Goal: Task Accomplishment & Management: Use online tool/utility

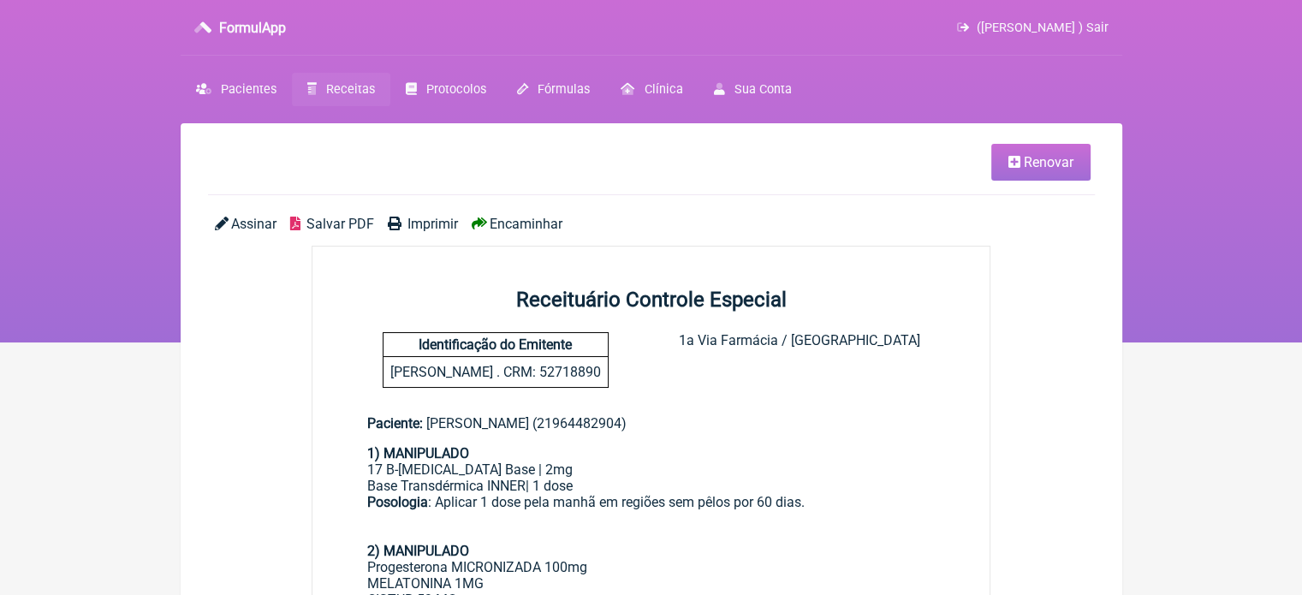
click at [326, 91] on span "Receitas" at bounding box center [350, 89] width 49 height 15
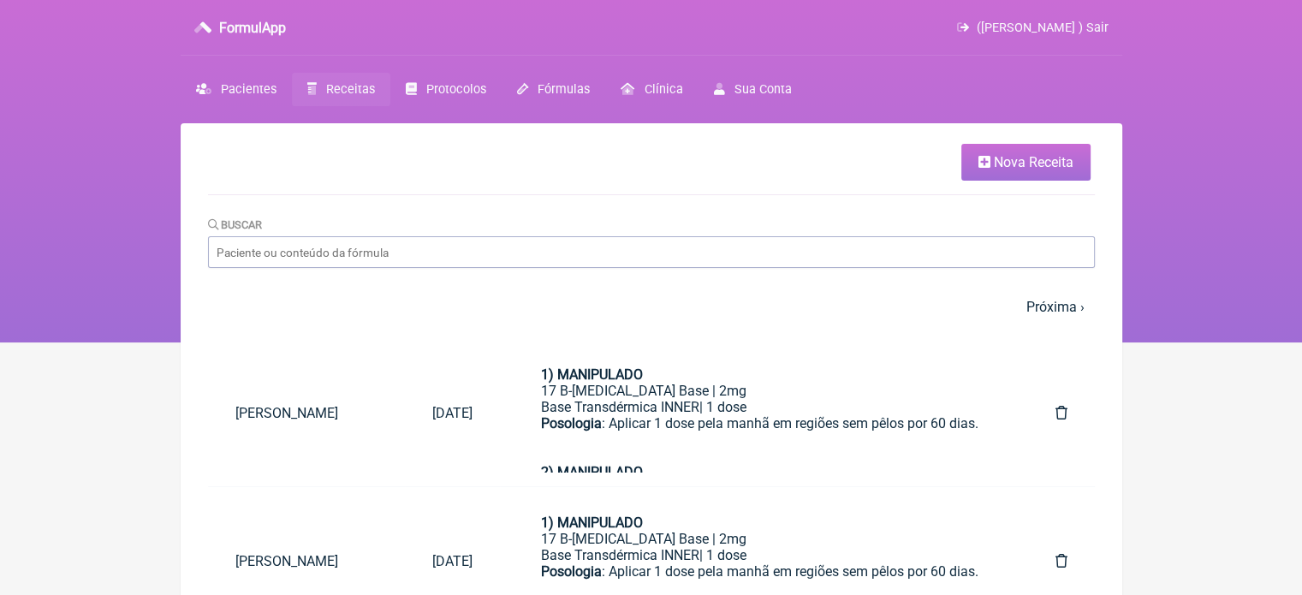
click at [1002, 168] on span "Nova Receita" at bounding box center [1034, 162] width 80 height 16
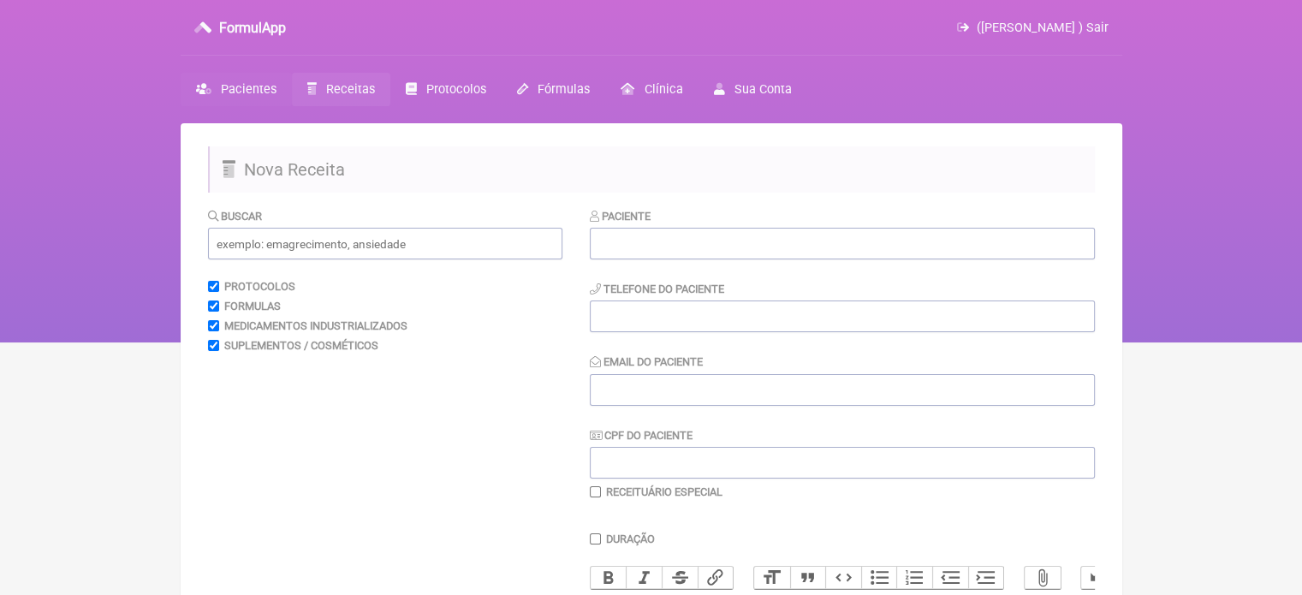
click at [253, 76] on link "Pacientes" at bounding box center [236, 89] width 111 height 33
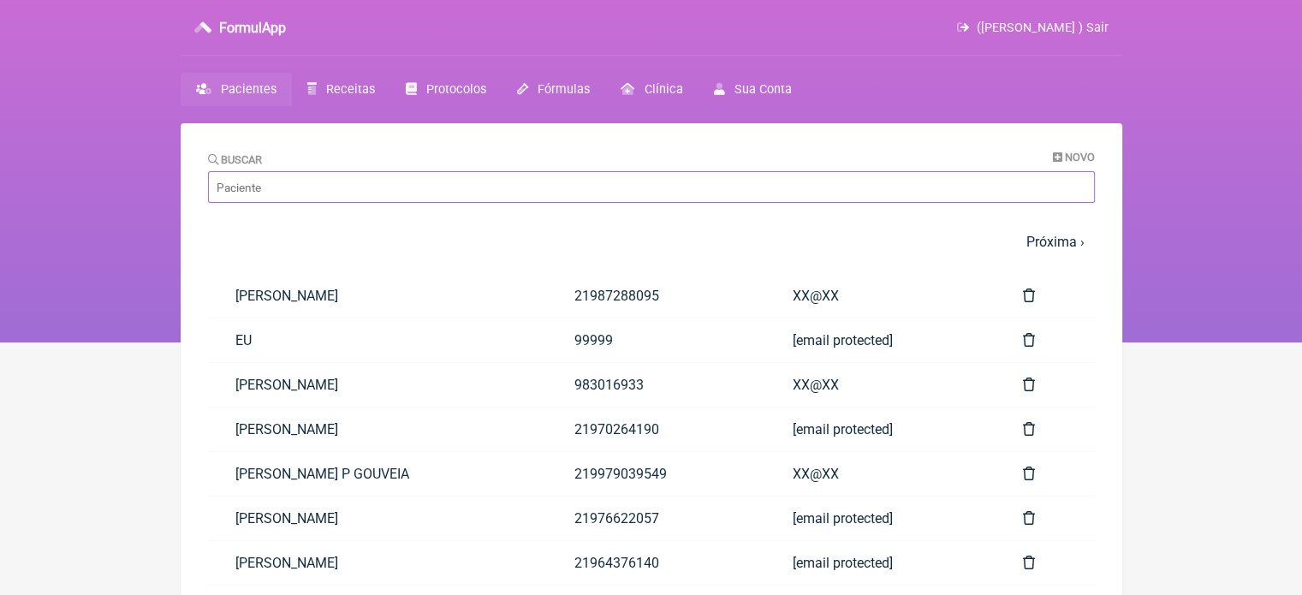
click at [288, 181] on input "Buscar" at bounding box center [651, 187] width 887 height 32
paste input "[PERSON_NAME]"
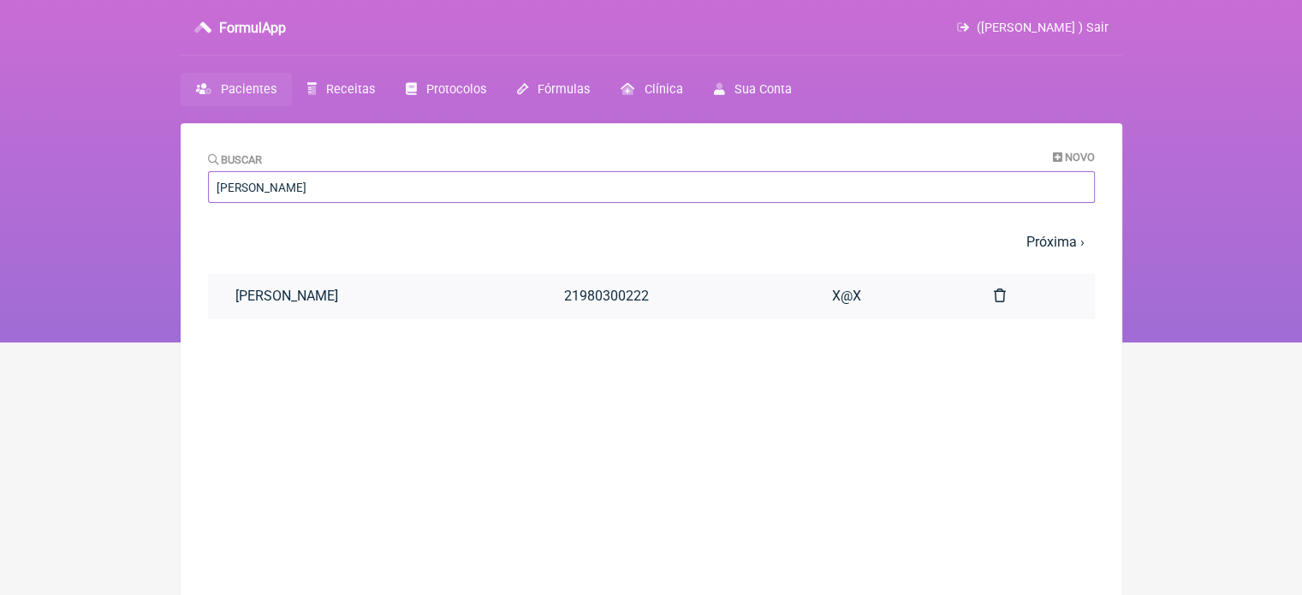
type input "[PERSON_NAME]"
click at [453, 306] on link "[PERSON_NAME]" at bounding box center [372, 296] width 329 height 44
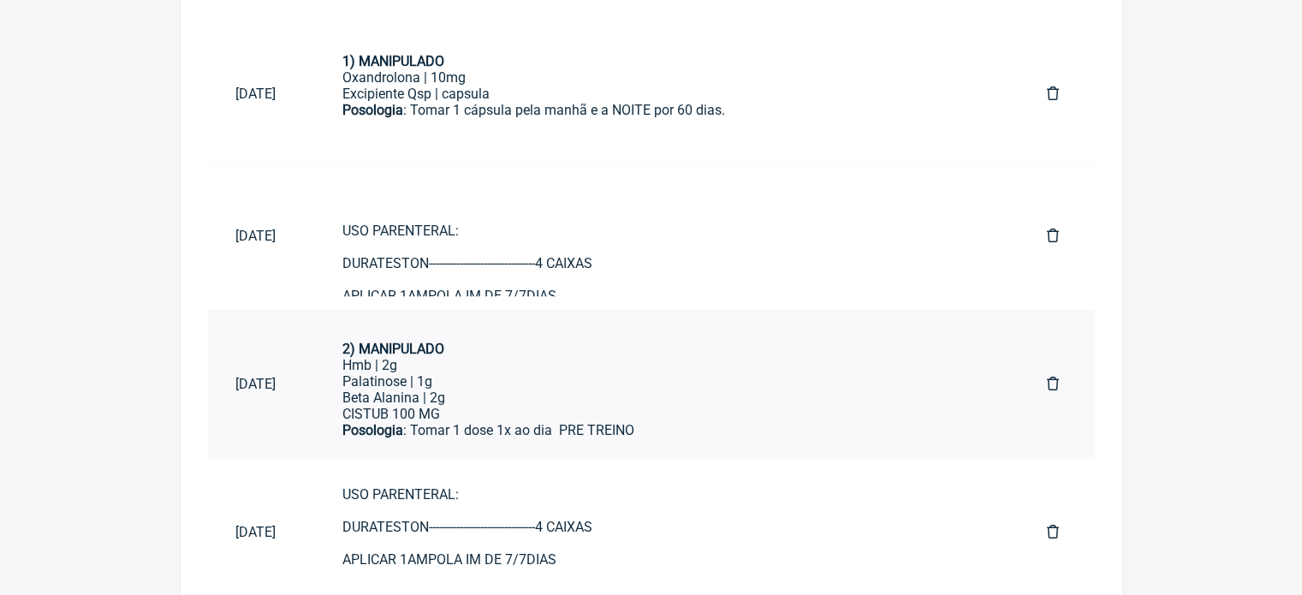
scroll to position [68, 0]
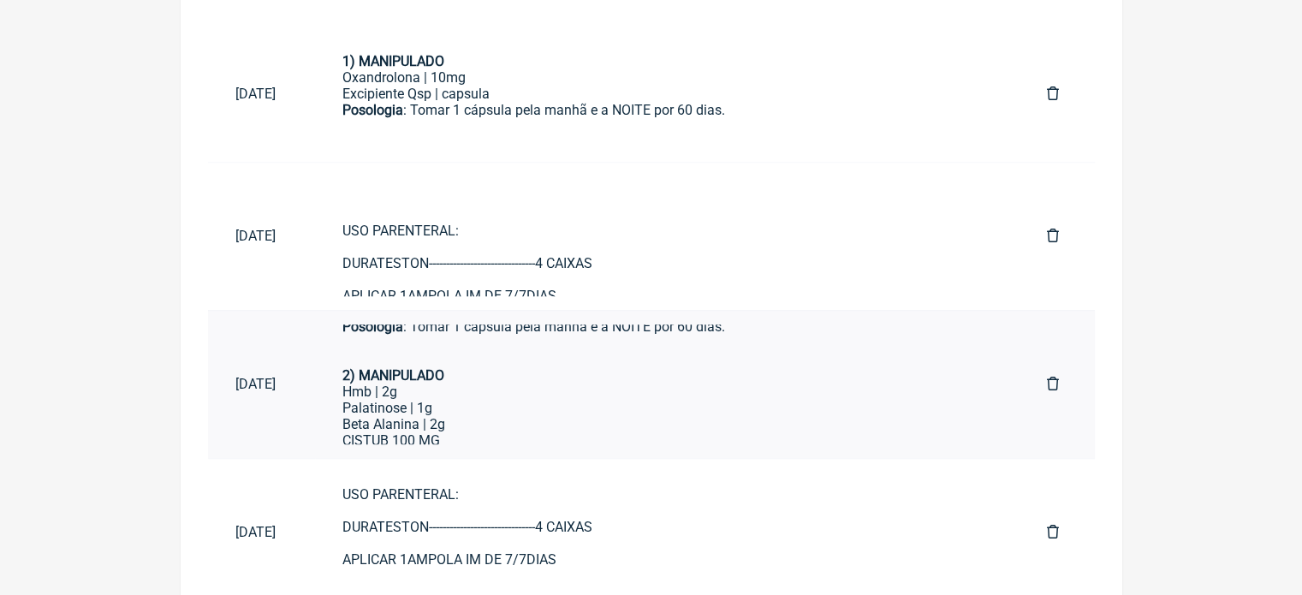
click at [611, 399] on div "Hmb | 2g" at bounding box center [667, 392] width 650 height 16
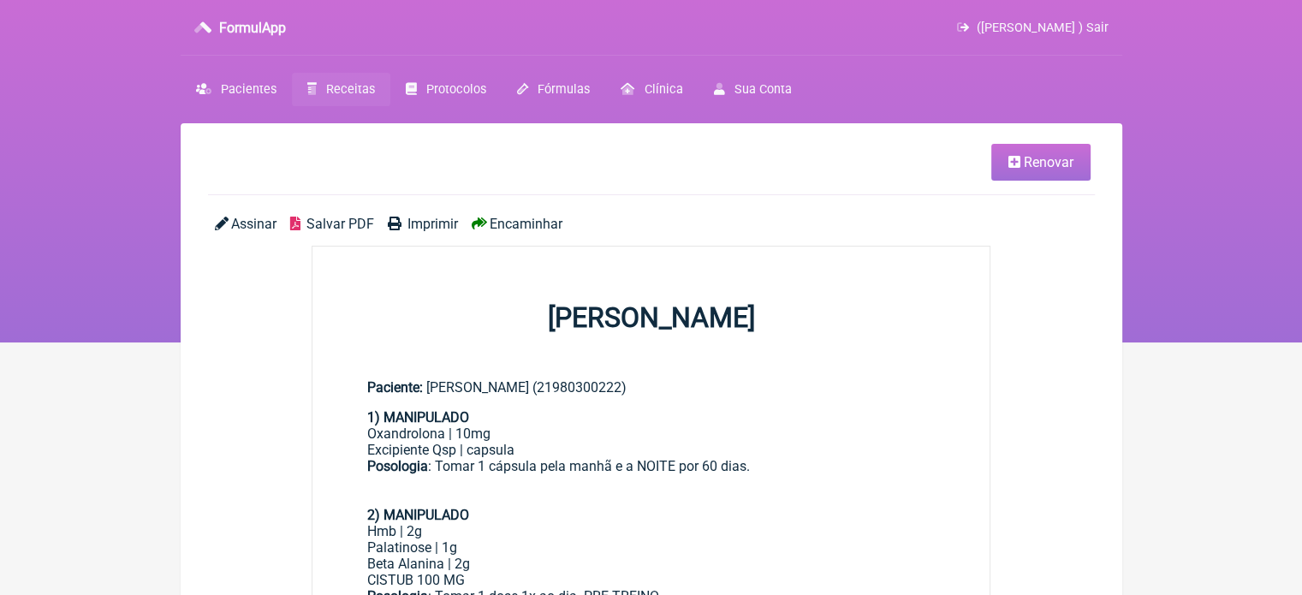
click at [1057, 165] on span "Renovar" at bounding box center [1049, 162] width 50 height 16
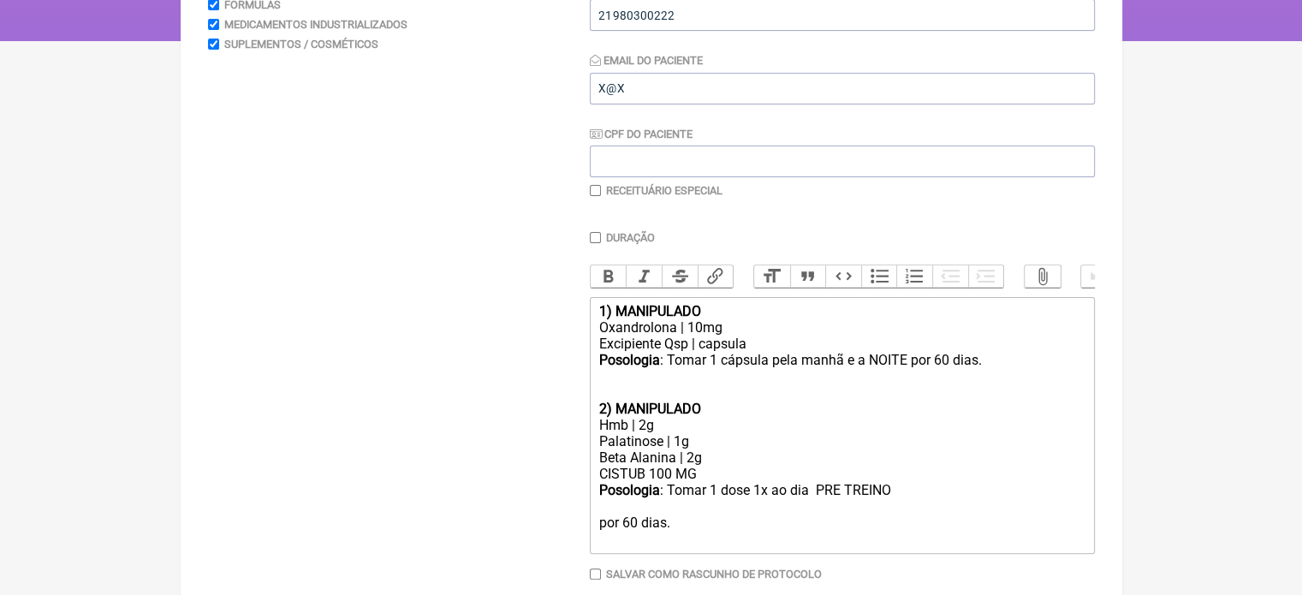
scroll to position [307, 0]
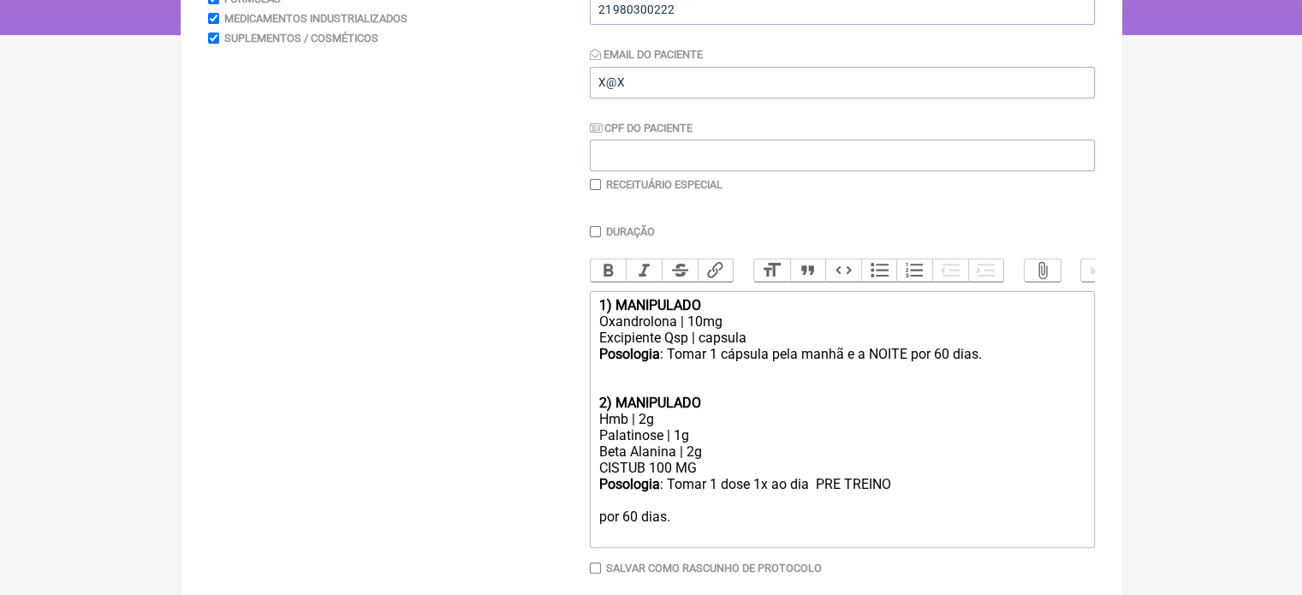
drag, startPoint x: 993, startPoint y: 359, endPoint x: 568, endPoint y: 309, distance: 428.4
click at [568, 309] on form "Buscar Protocolos Formulas Medicamentos Industrializados Suplementos / Cosmétic…" at bounding box center [651, 270] width 887 height 741
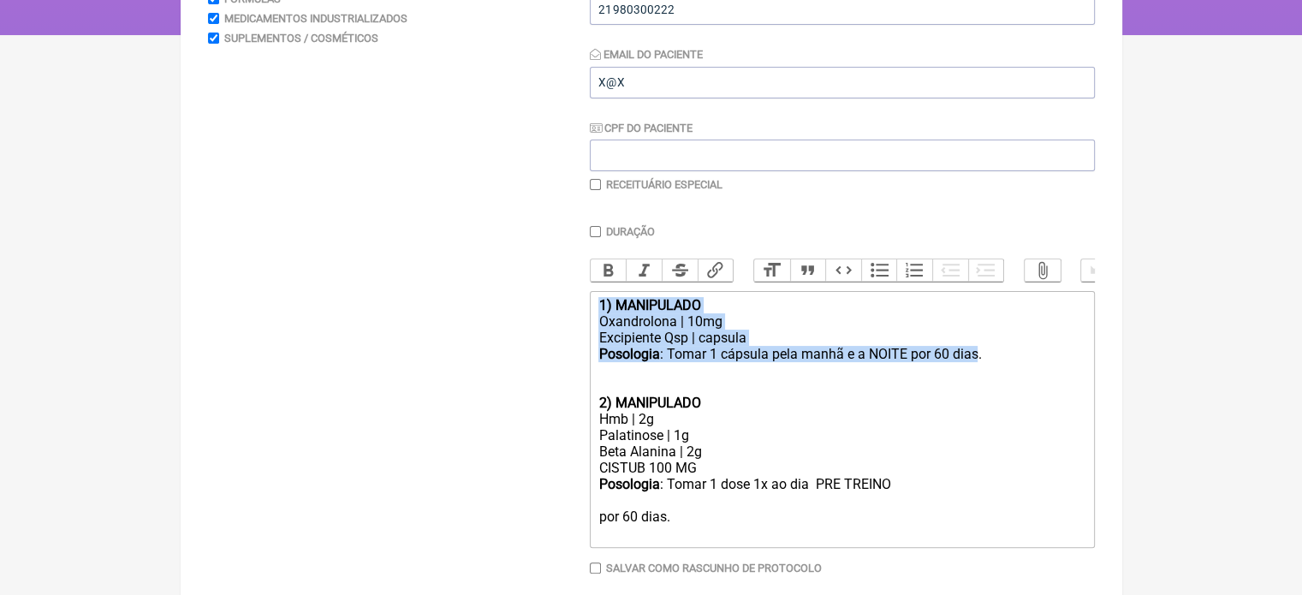
drag, startPoint x: 974, startPoint y: 366, endPoint x: 564, endPoint y: 314, distance: 413.3
click at [564, 314] on form "Buscar Protocolos Formulas Medicamentos Industrializados Suplementos / Cosmétic…" at bounding box center [651, 270] width 887 height 741
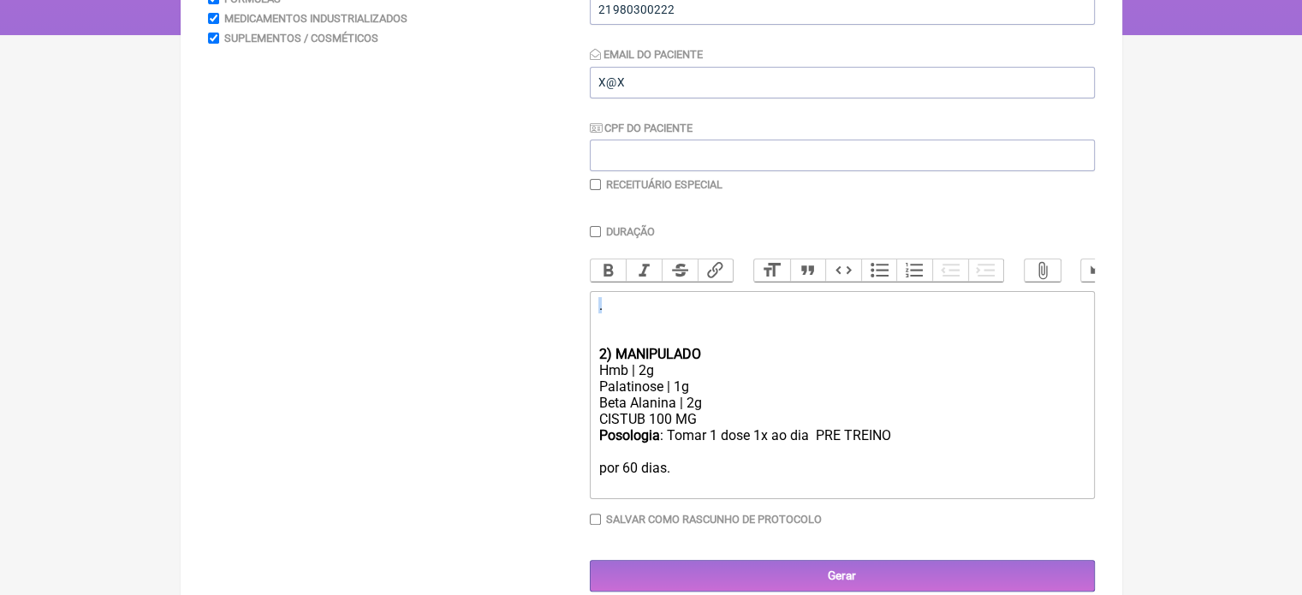
drag, startPoint x: 628, startPoint y: 321, endPoint x: 539, endPoint y: 318, distance: 89.1
click at [539, 318] on form "Buscar Protocolos Formulas Medicamentos Industrializados Suplementos / Cosmétic…" at bounding box center [651, 246] width 887 height 692
click at [638, 378] on div "Hmb | 2g" at bounding box center [841, 370] width 486 height 16
click at [688, 419] on div "Beta Alanina | 2g CISTUB 100 MG" at bounding box center [841, 411] width 486 height 33
drag, startPoint x: 669, startPoint y: 431, endPoint x: 646, endPoint y: 435, distance: 23.5
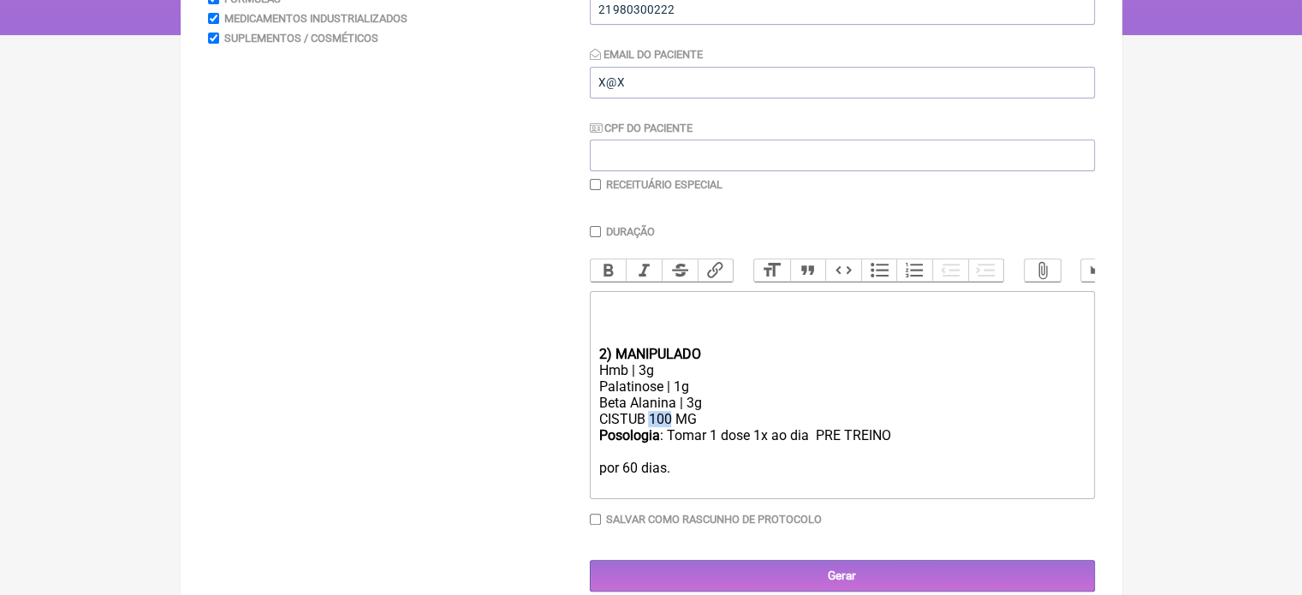
click at [646, 427] on div "Beta Alanina | 3g CISTUB 100 MG" at bounding box center [841, 411] width 486 height 33
drag, startPoint x: 889, startPoint y: 448, endPoint x: 900, endPoint y: 452, distance: 11.9
click at [889, 448] on div "Posologia : Tomar 1 dose 1x ao dia PRE TREINO" at bounding box center [841, 443] width 486 height 33
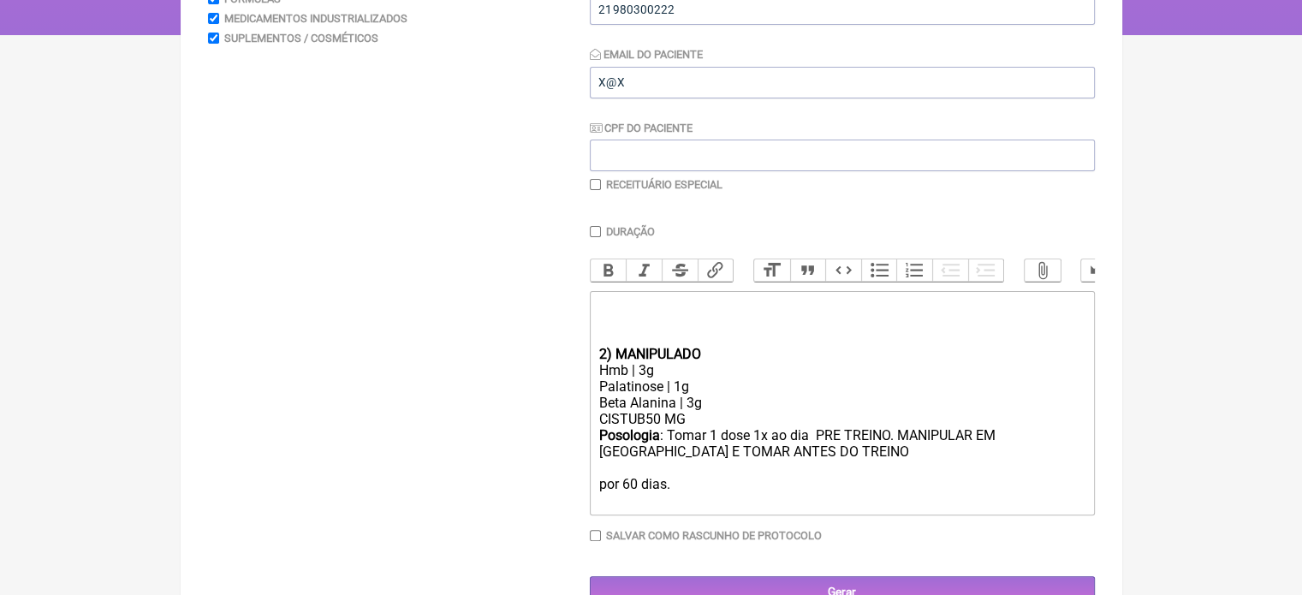
click at [598, 497] on trix-editor "2) MANIPULADO Hmb | 3g Palatinose | 1g Beta Alanina | 3g CISTUB50 MG Posologia …" at bounding box center [842, 403] width 505 height 224
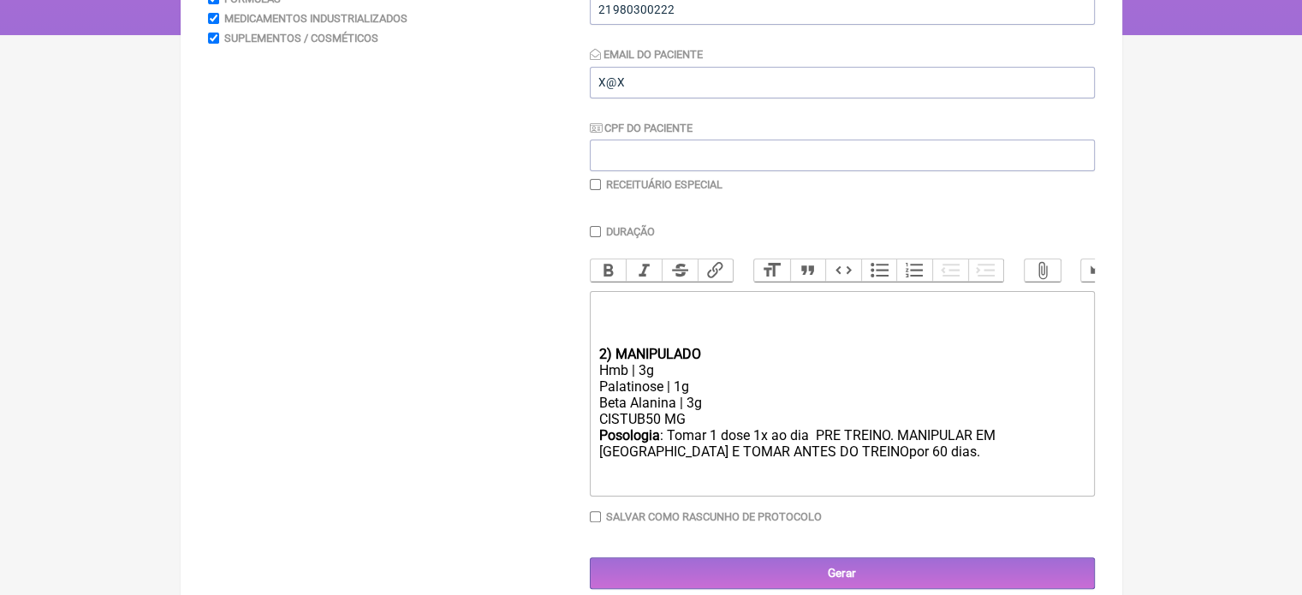
drag, startPoint x: 688, startPoint y: 433, endPoint x: 538, endPoint y: 437, distance: 150.7
click at [538, 437] on form "Buscar Protocolos Formulas Medicamentos Industrializados Suplementos / Cosmétic…" at bounding box center [651, 245] width 887 height 690
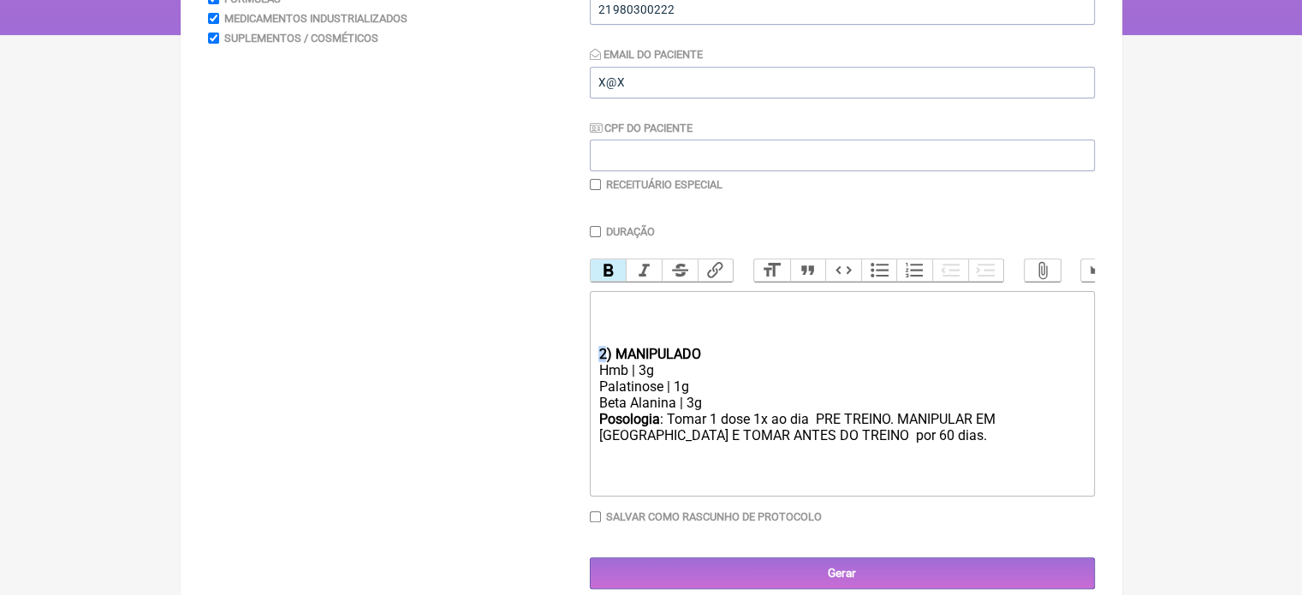
drag, startPoint x: 604, startPoint y: 369, endPoint x: 579, endPoint y: 369, distance: 24.8
click at [579, 369] on form "Buscar Protocolos Formulas Medicamentos Industrializados Suplementos / Cosmétic…" at bounding box center [651, 245] width 887 height 690
type trix-editor "<div><br><br><br><strong>1) MANIPULADO</strong></div><div>Hmb | 3g</div><div>Pa…"
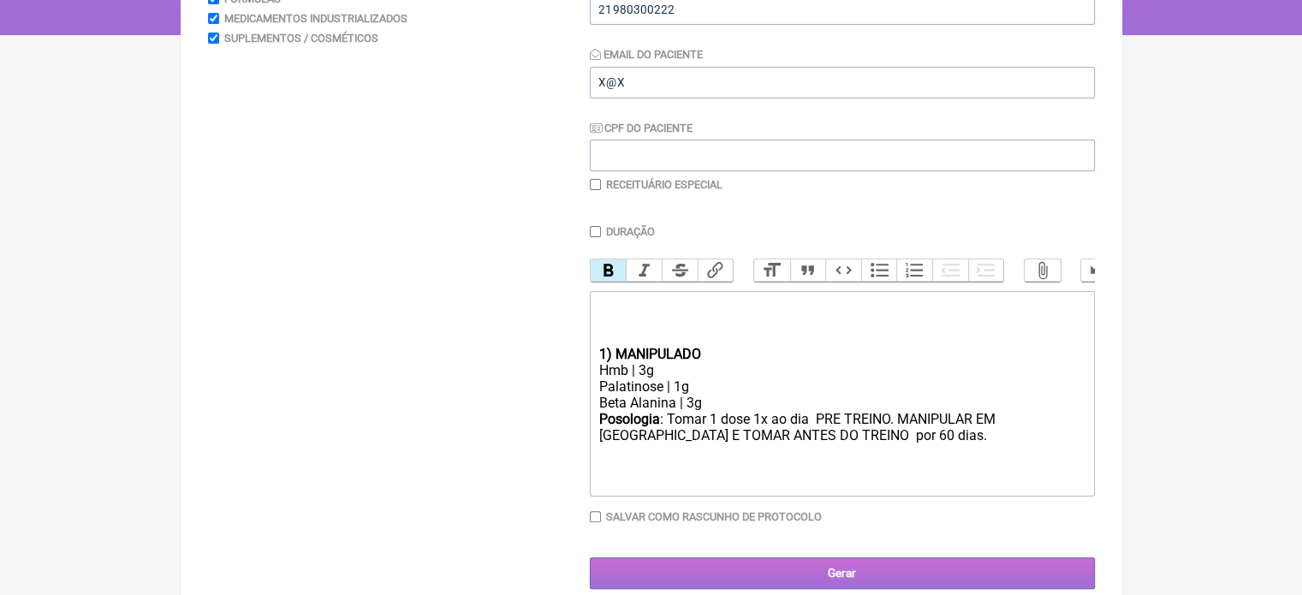
click at [842, 577] on input "Gerar" at bounding box center [842, 573] width 505 height 32
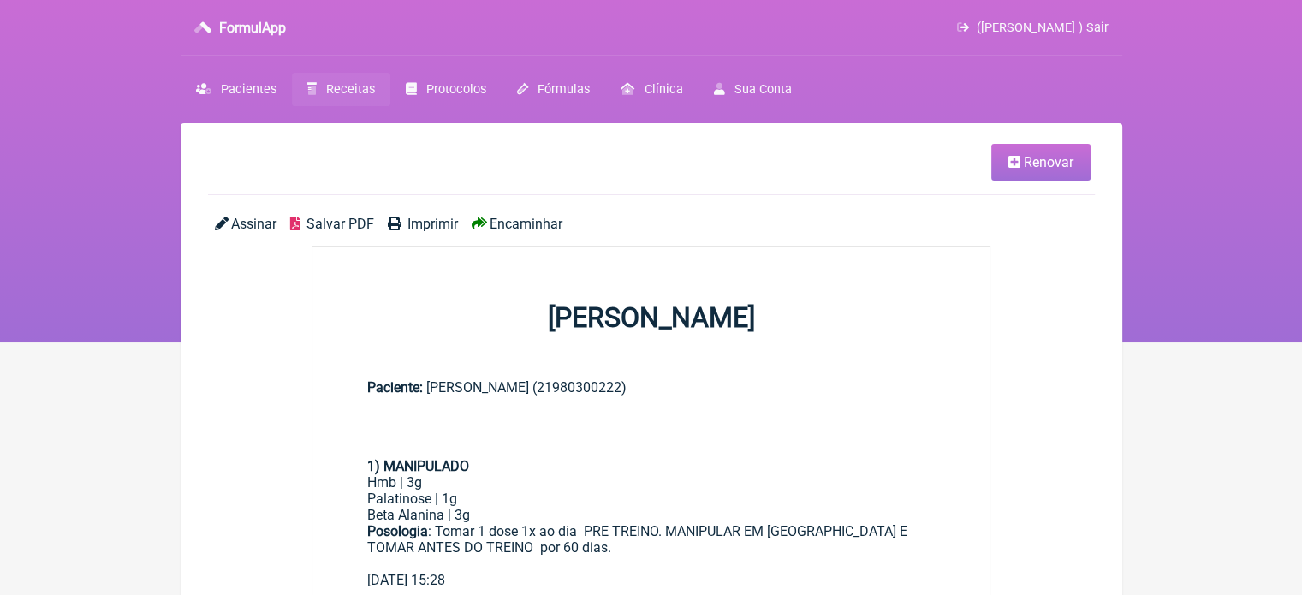
click at [429, 223] on span "Imprimir" at bounding box center [432, 224] width 51 height 16
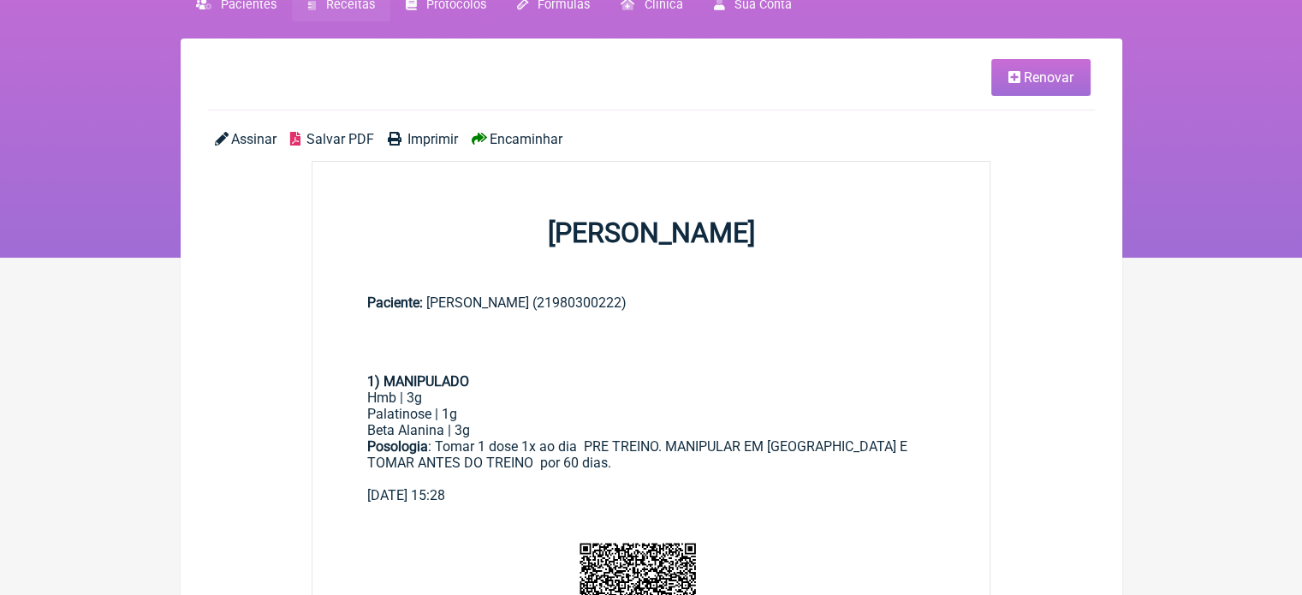
scroll to position [86, 0]
